Goal: Information Seeking & Learning: Check status

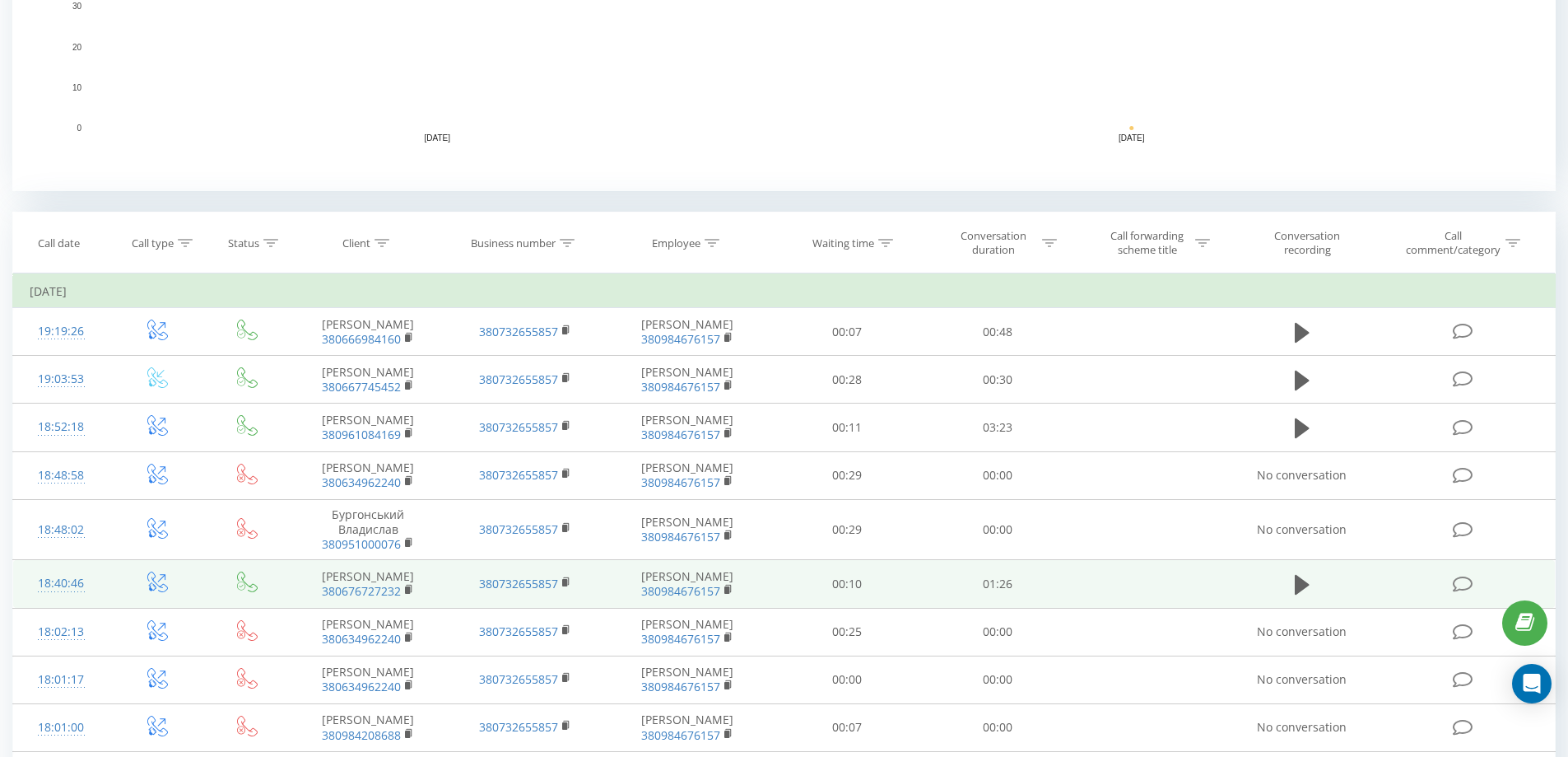
scroll to position [88, 0]
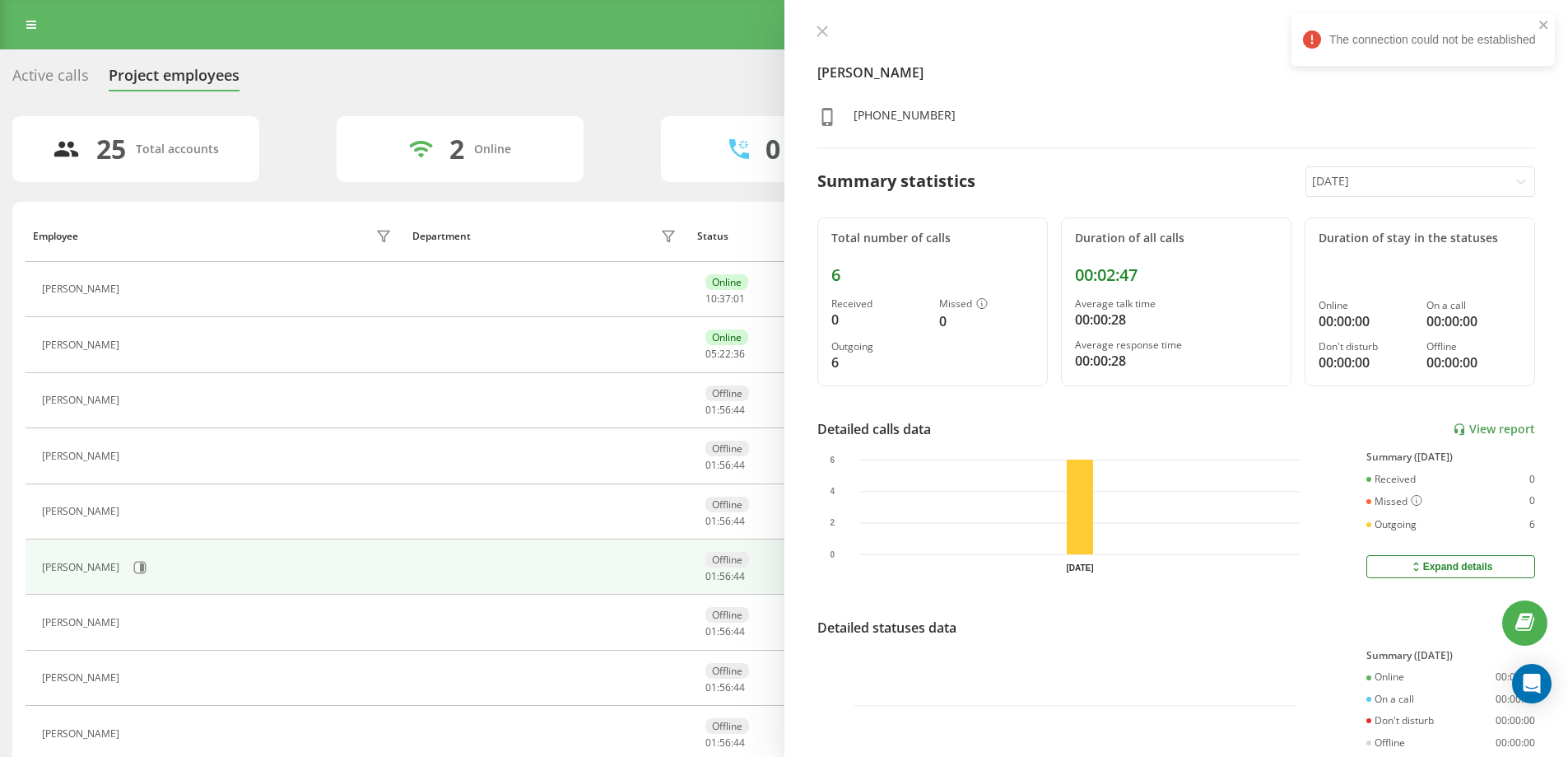
click at [823, 27] on icon at bounding box center [822, 31] width 12 height 12
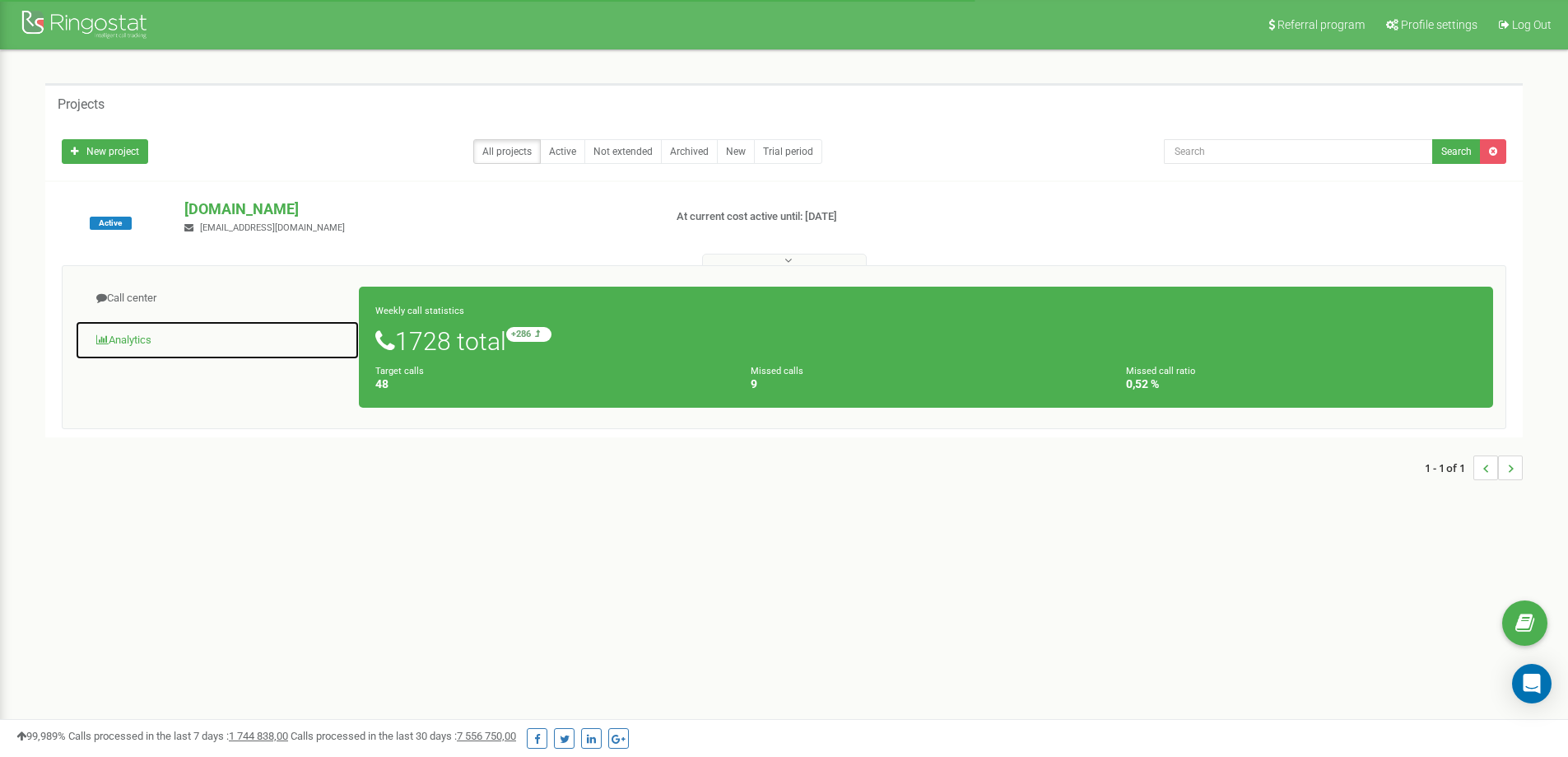
click at [147, 340] on link "Analytics" at bounding box center [217, 340] width 284 height 41
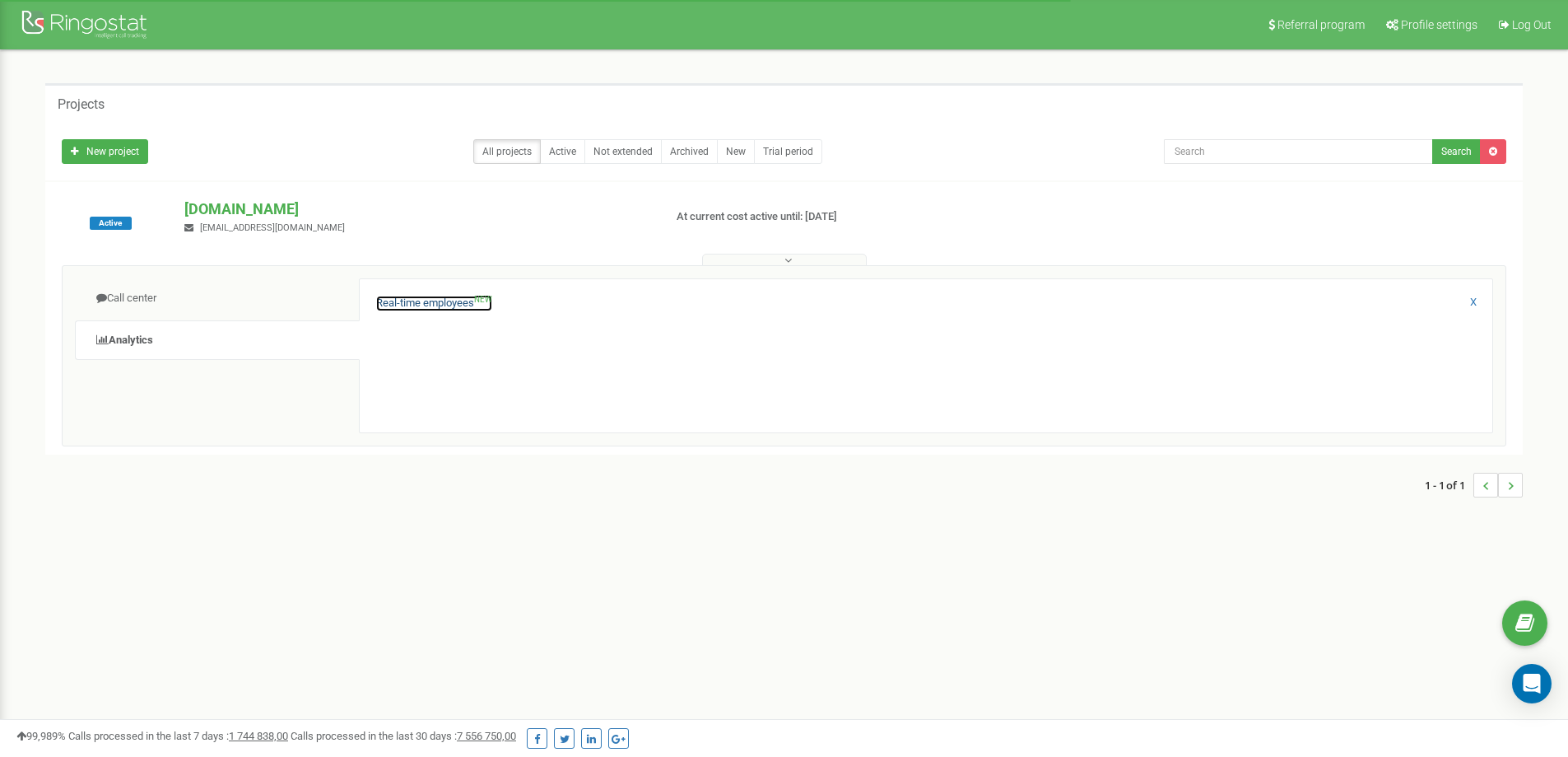
click at [397, 304] on link "Real-time employees NEW" at bounding box center [434, 304] width 116 height 15
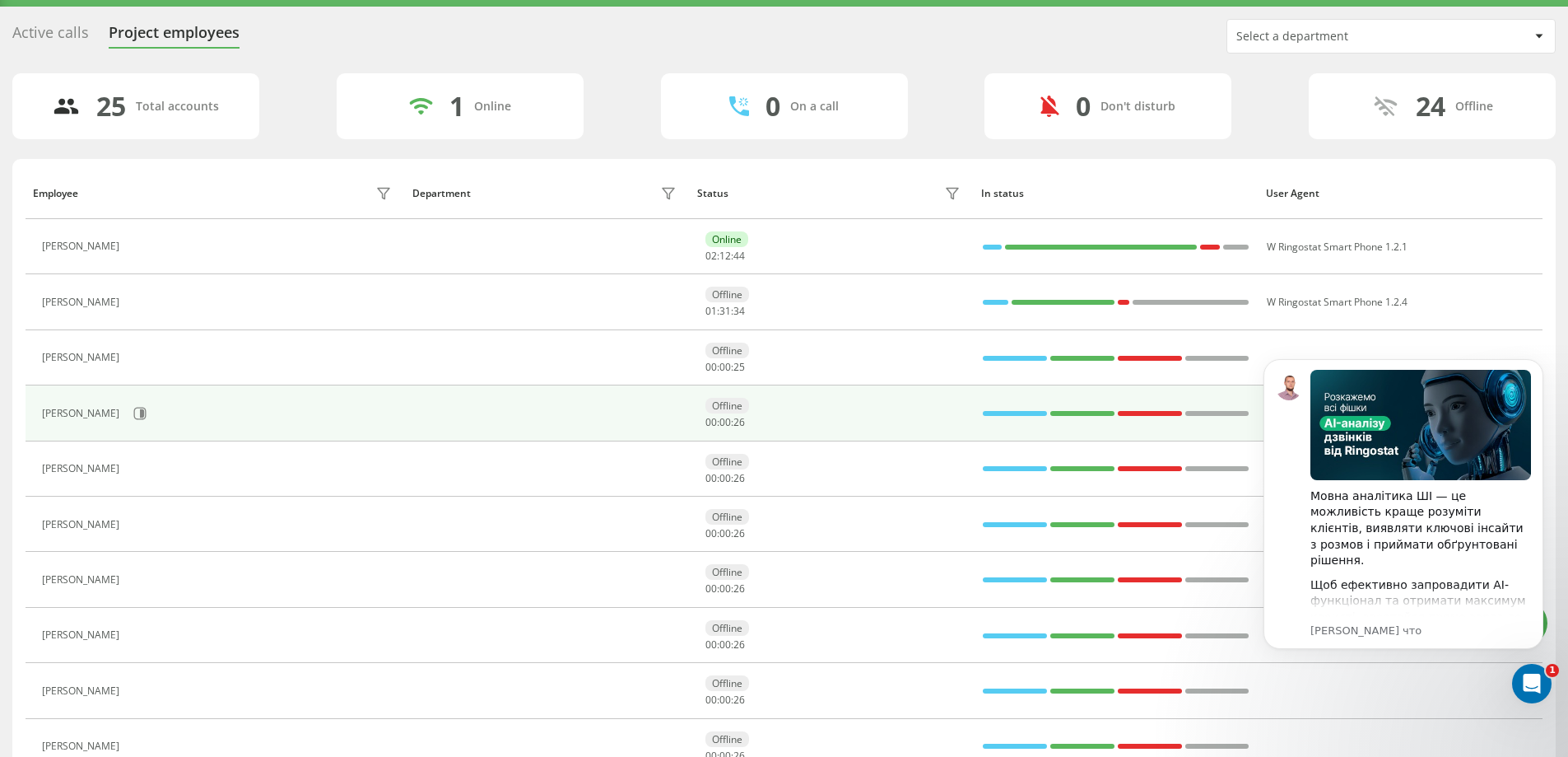
scroll to position [82, 0]
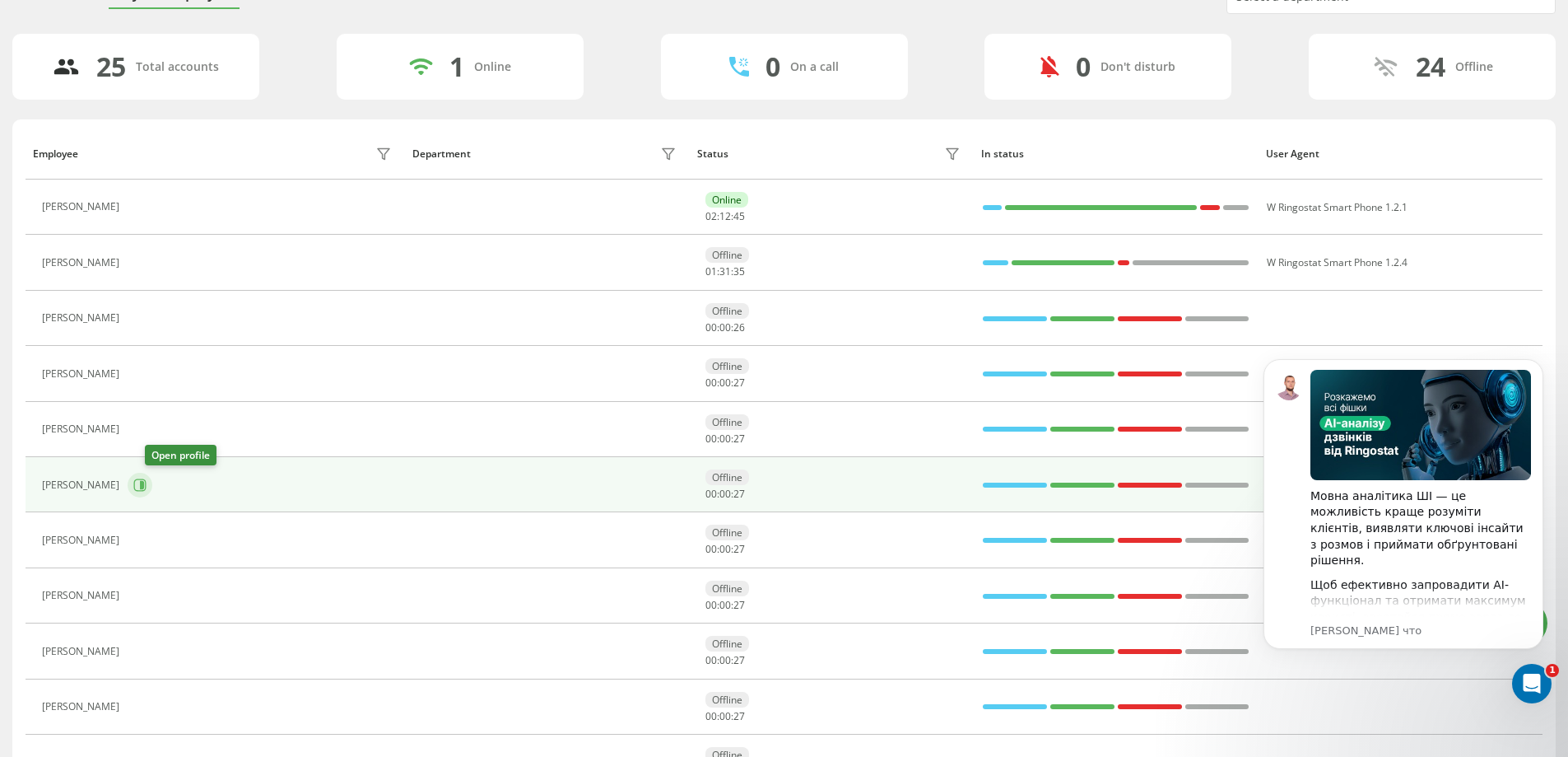
click at [146, 485] on icon at bounding box center [140, 485] width 13 height 14
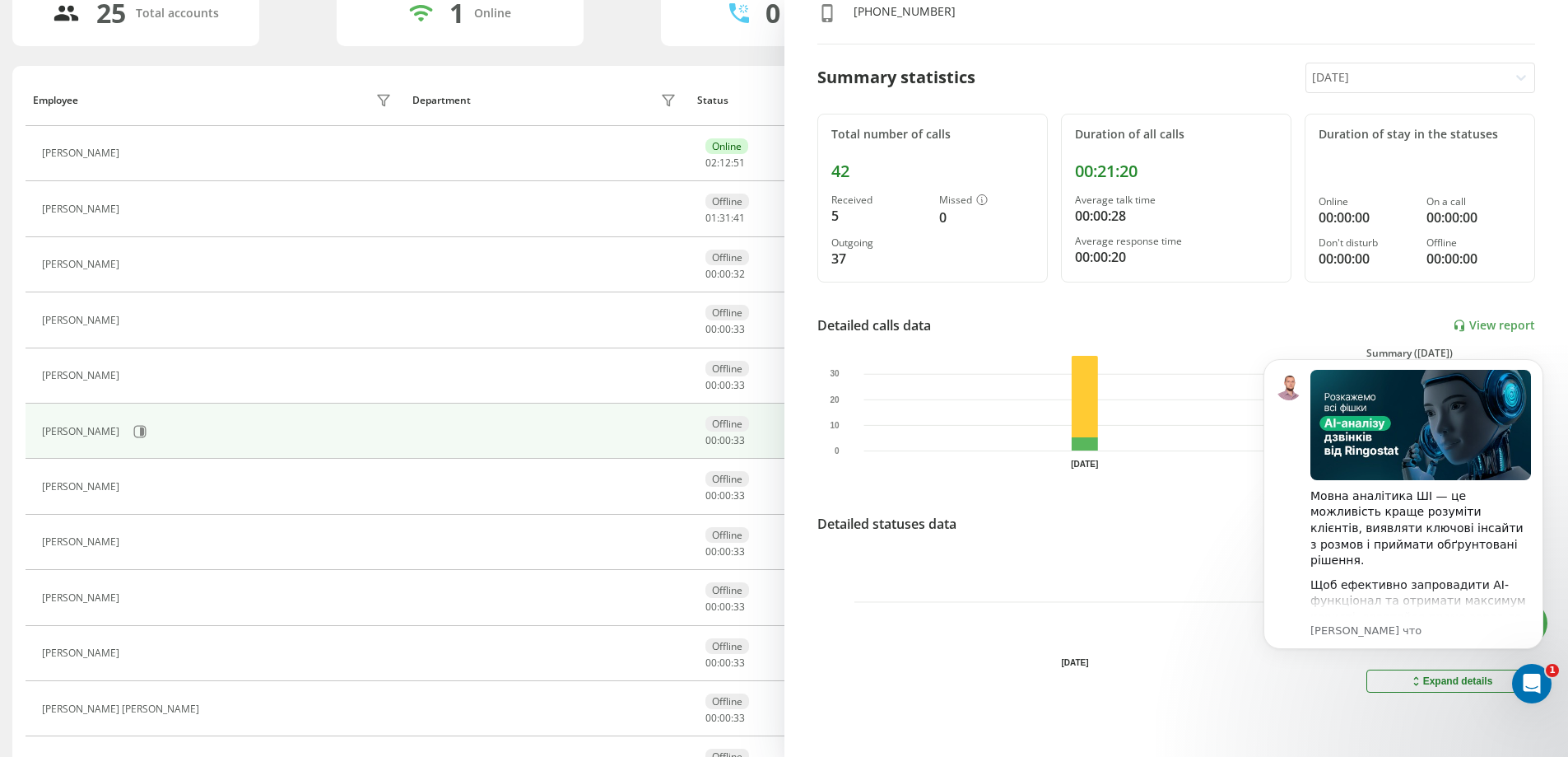
scroll to position [165, 0]
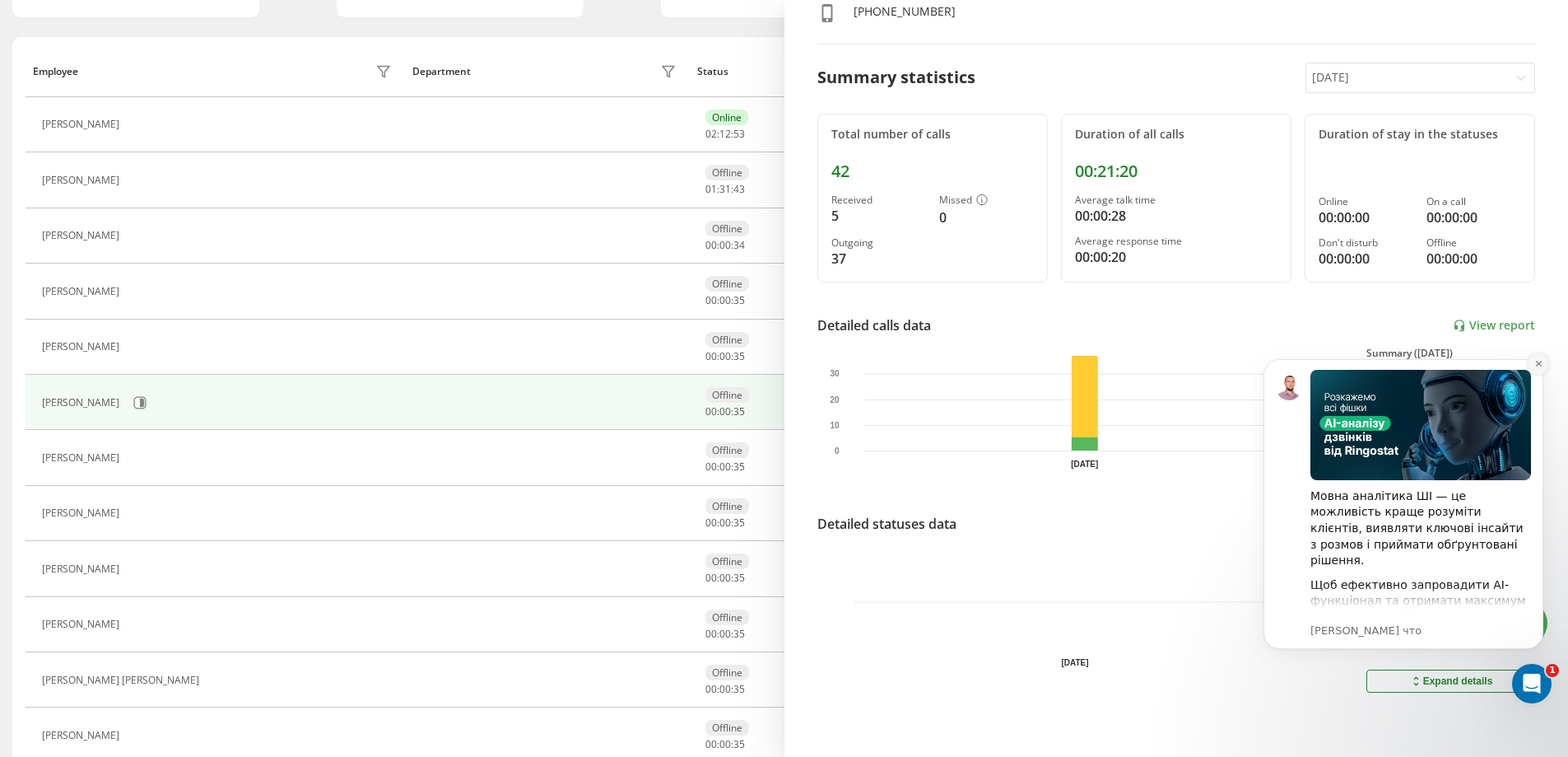
click at [1539, 365] on icon "Dismiss notification" at bounding box center [1537, 364] width 6 height 6
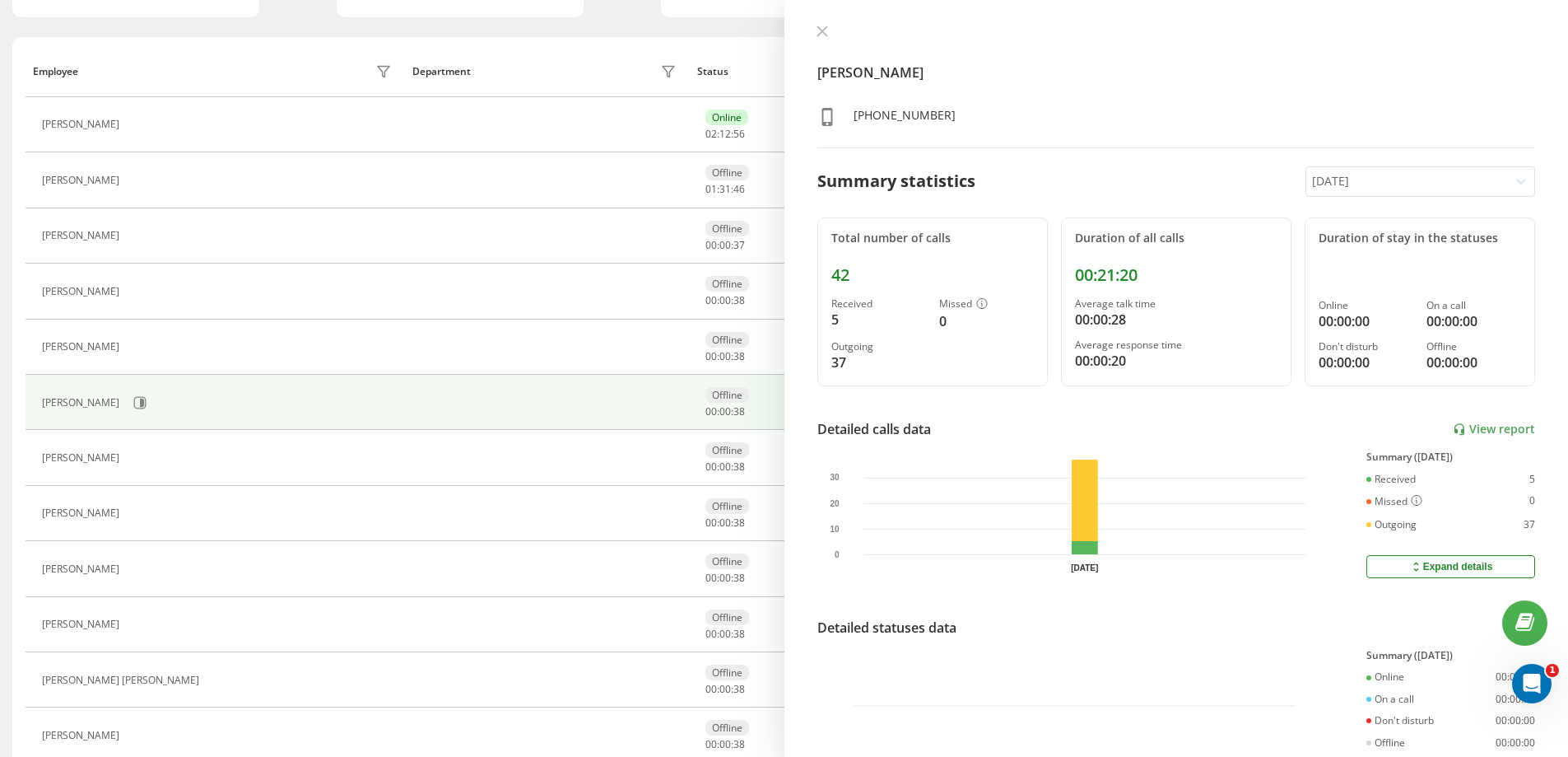
scroll to position [0, 0]
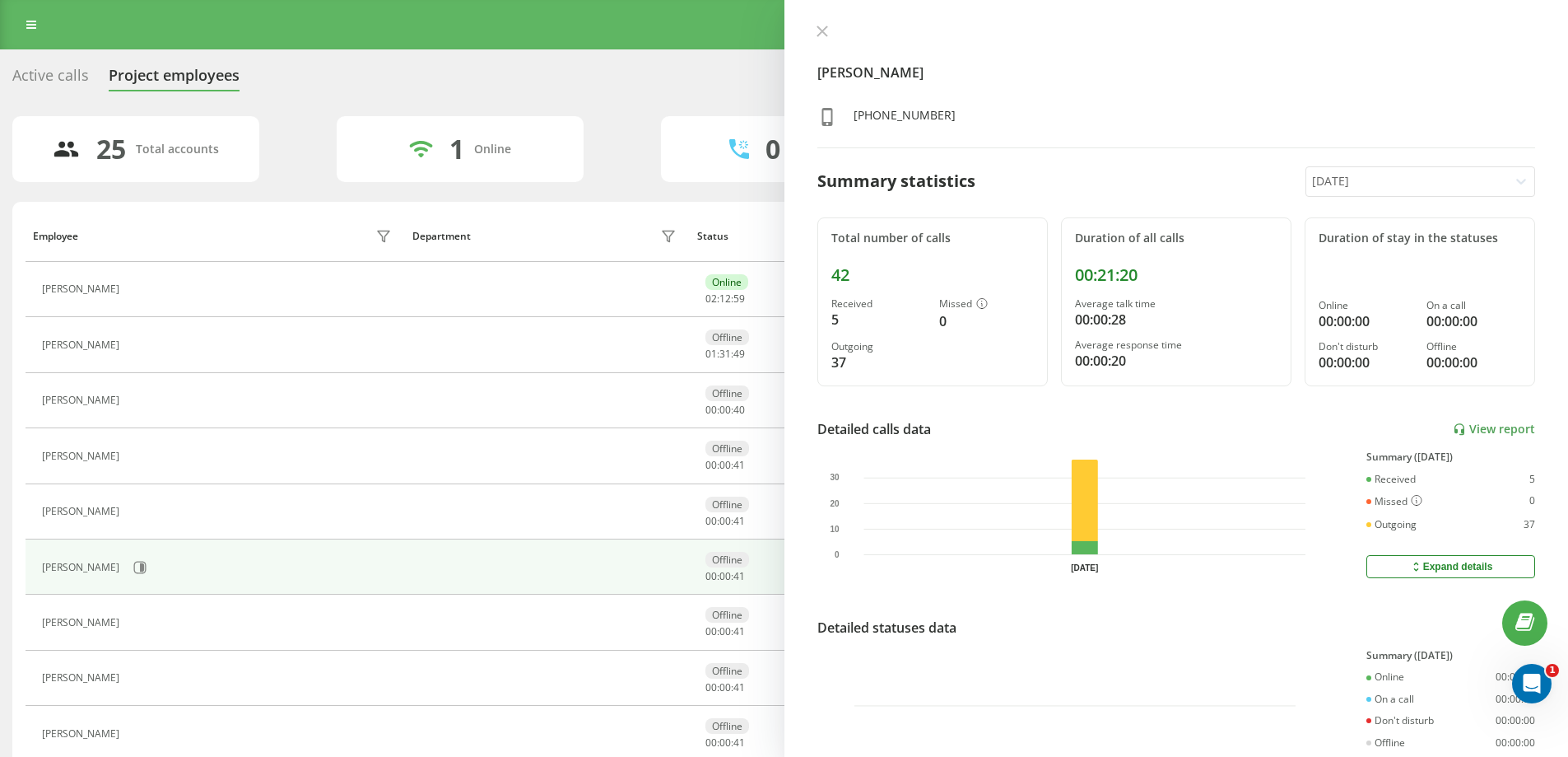
click at [1512, 183] on icon at bounding box center [1520, 180] width 16 height 16
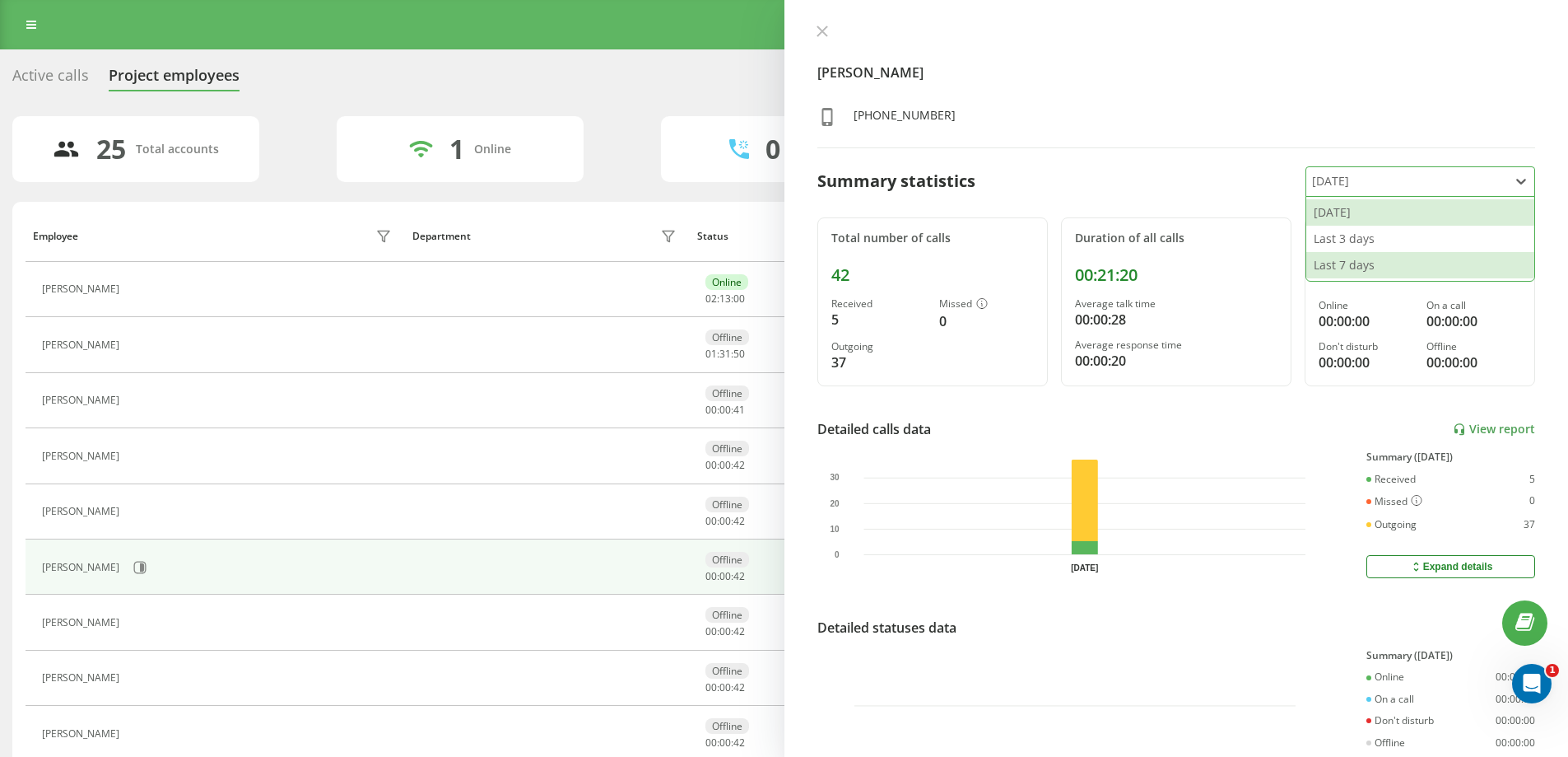
click at [1412, 264] on div "Last 7 days" at bounding box center [1420, 264] width 228 height 26
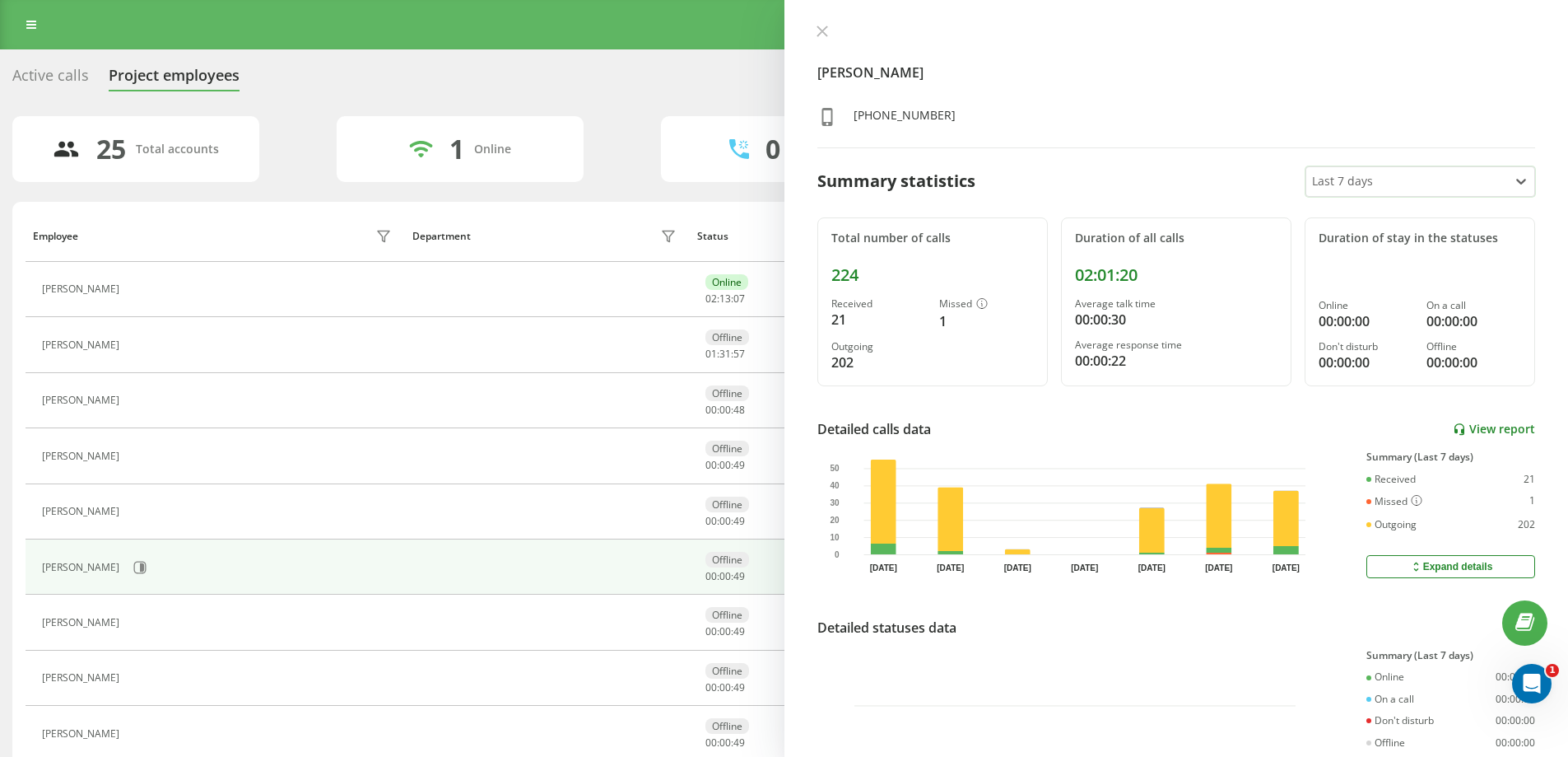
click at [1481, 430] on link "View report" at bounding box center [1493, 429] width 82 height 14
click at [819, 32] on icon at bounding box center [822, 31] width 12 height 12
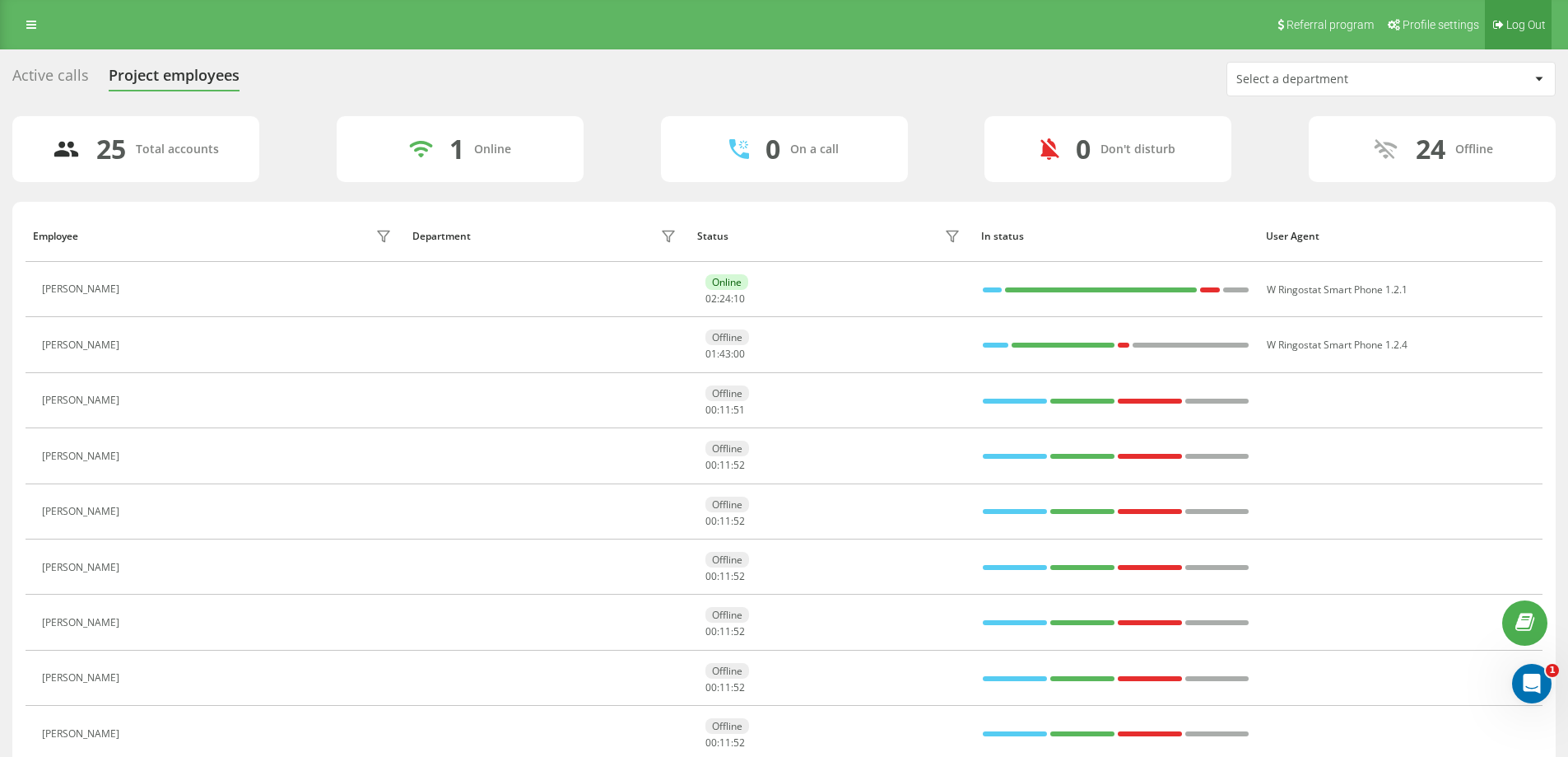
click at [1533, 27] on span "Log Out" at bounding box center [1526, 25] width 40 height 14
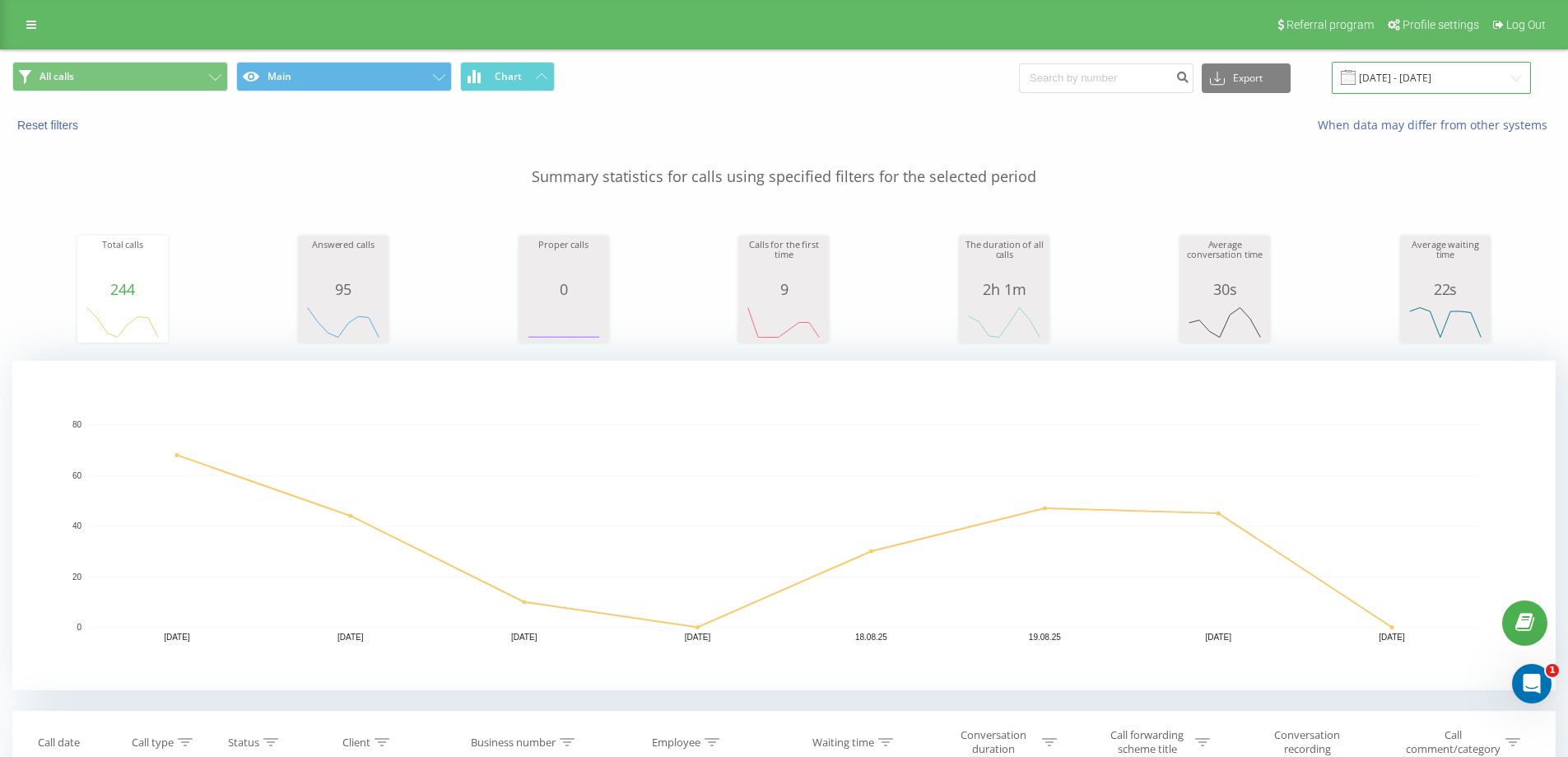
click at [1406, 84] on input "14.08.2025 - 20.08.2025" at bounding box center [1431, 77] width 199 height 32
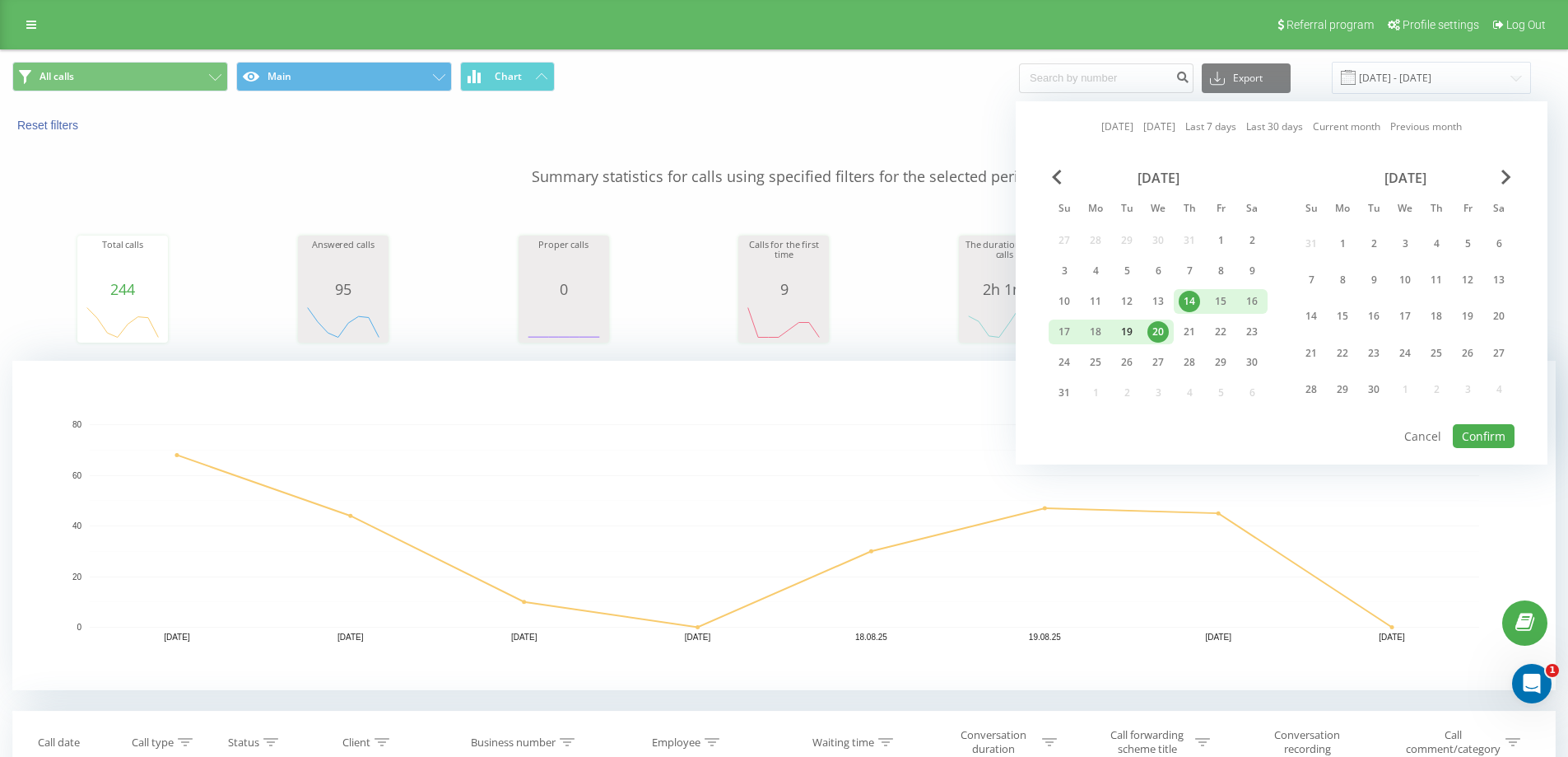
click at [1127, 328] on div "19" at bounding box center [1127, 332] width 21 height 21
click at [1157, 331] on div "20" at bounding box center [1157, 332] width 21 height 21
click at [1466, 432] on button "Confirm" at bounding box center [1483, 436] width 62 height 24
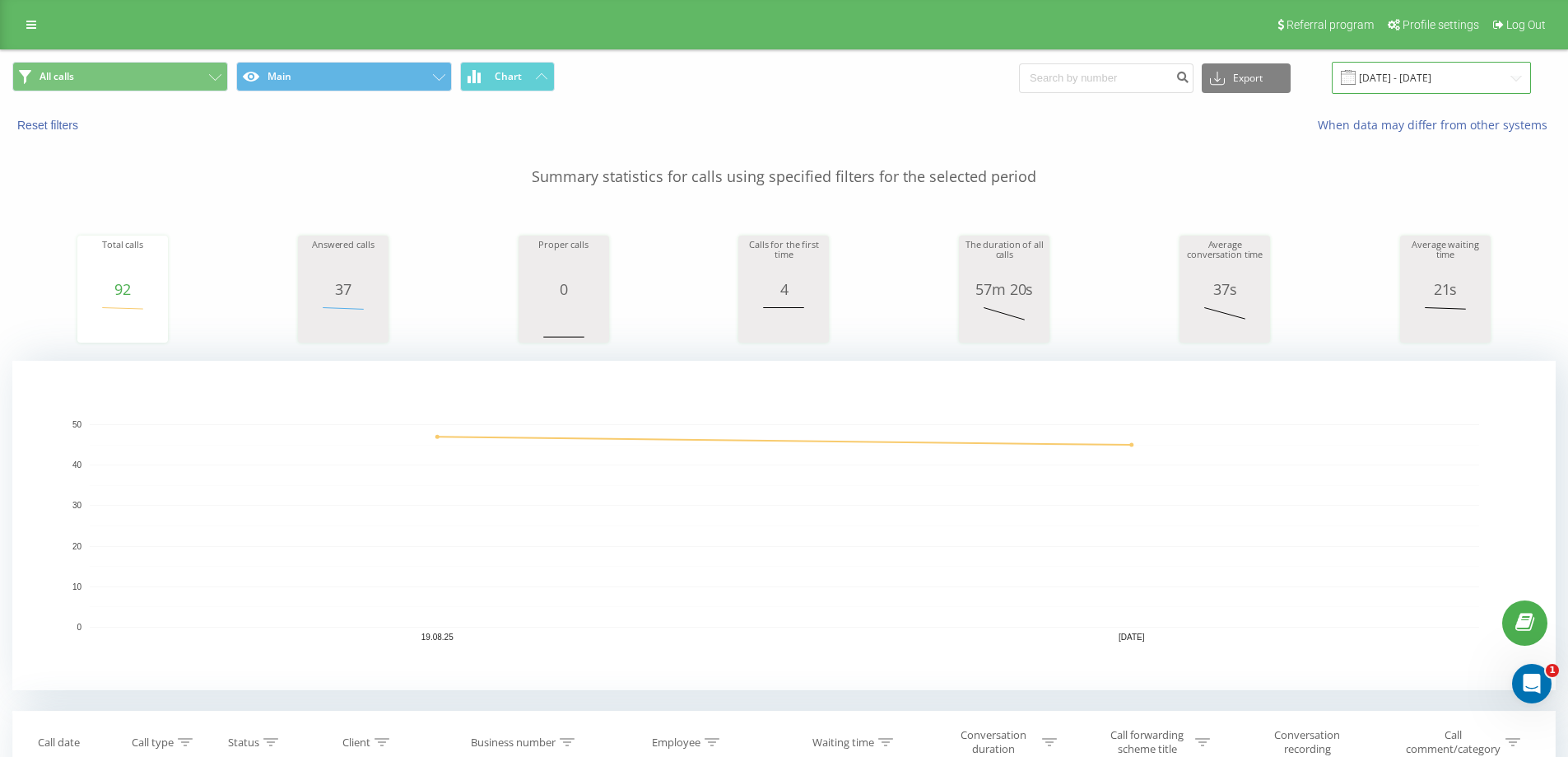
click at [1422, 83] on input "19.08.2025 - 20.08.2025" at bounding box center [1431, 77] width 199 height 32
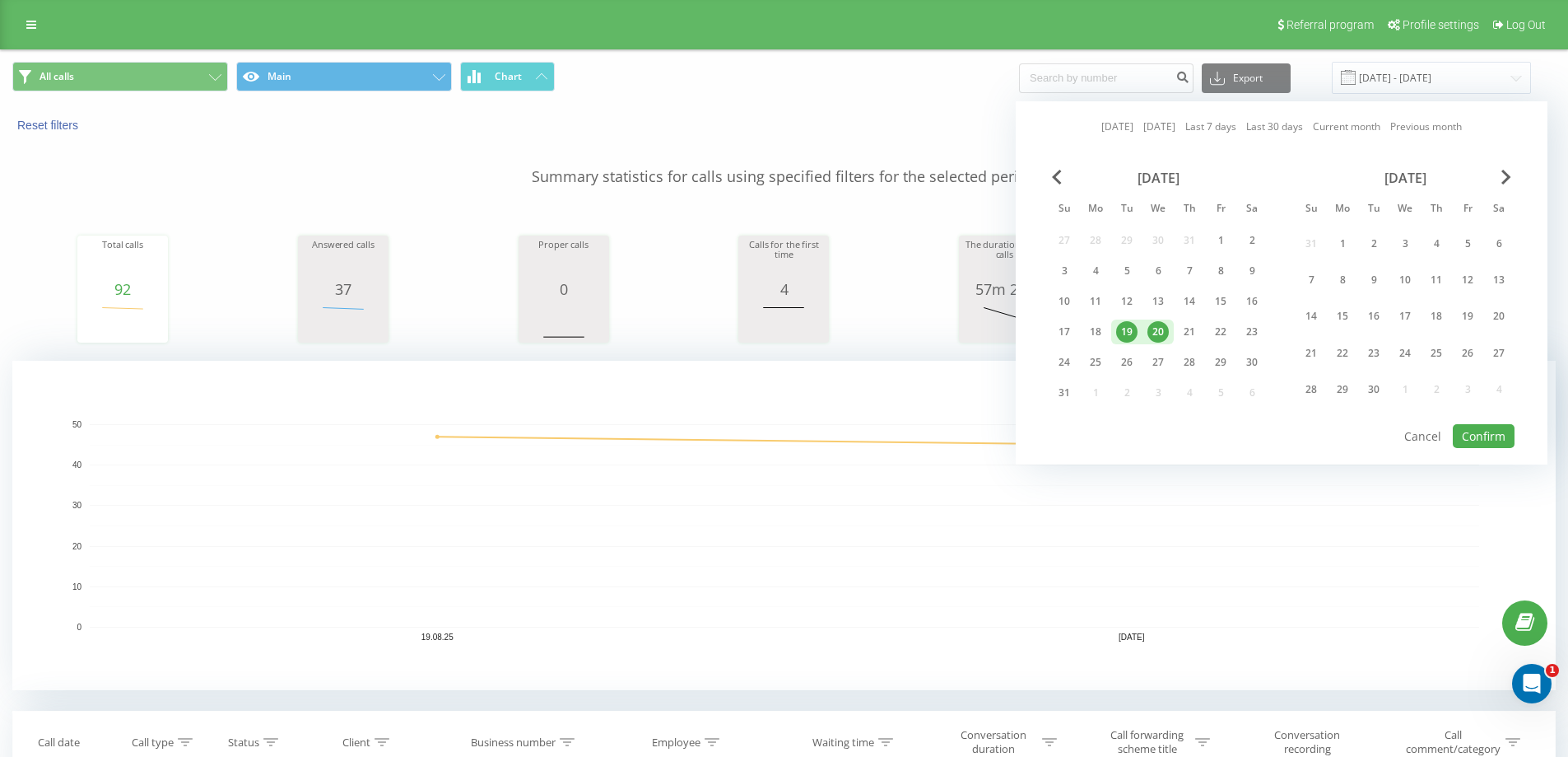
click at [1172, 324] on div "20" at bounding box center [1157, 332] width 31 height 25
click at [1467, 434] on button "Confirm" at bounding box center [1483, 436] width 62 height 24
type input "20.08.2025 - 20.08.2025"
